Goal: Transaction & Acquisition: Book appointment/travel/reservation

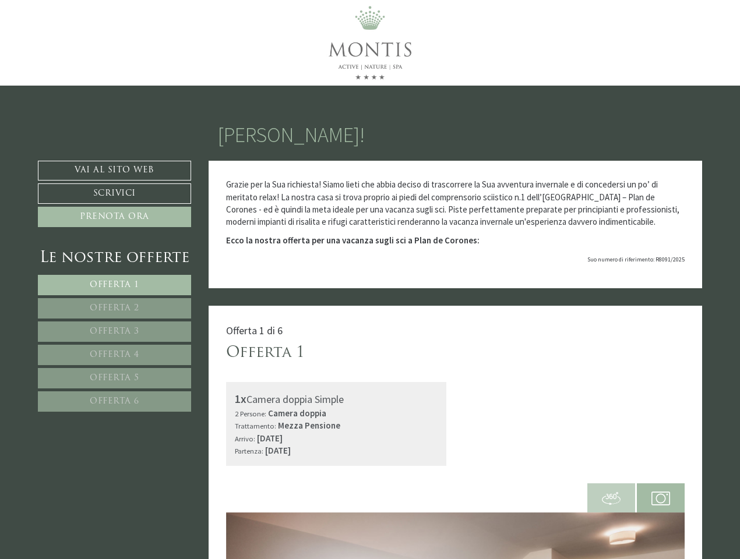
click at [370, 280] on div "Grazie per la Sua richiesta! Siamo lieti che abbia deciso di trascorrere la Sua…" at bounding box center [456, 225] width 494 height 128
click at [114, 285] on span "Offerta 1" at bounding box center [115, 285] width 50 height 9
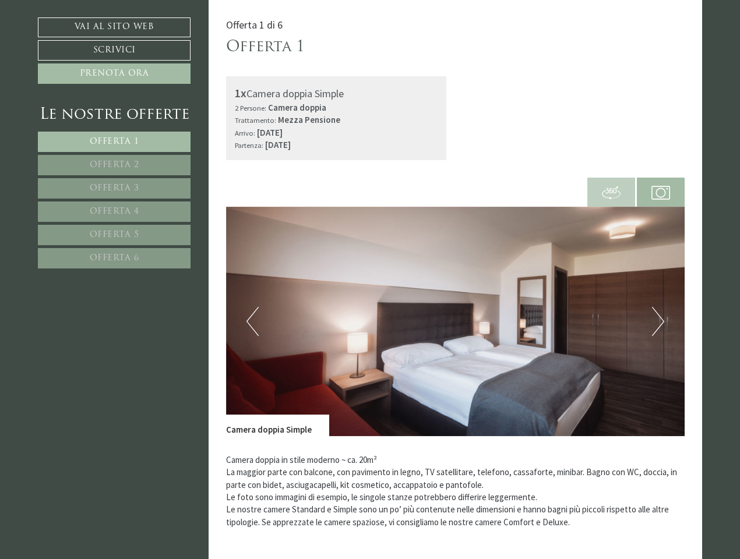
click at [611, 497] on p "Camera doppia in stile moderno ~ ca. 20m² La maggior parte con balcone, con pav…" at bounding box center [455, 491] width 459 height 75
click at [661, 497] on p "Camera doppia in stile moderno ~ ca. 20m² La maggior parte con balcone, con pav…" at bounding box center [455, 491] width 459 height 75
click at [455, 536] on div "Camera doppia in stile moderno ~ ca. 20m² La maggior parte con balcone, con pav…" at bounding box center [455, 494] width 459 height 116
